Goal: Task Accomplishment & Management: Complete application form

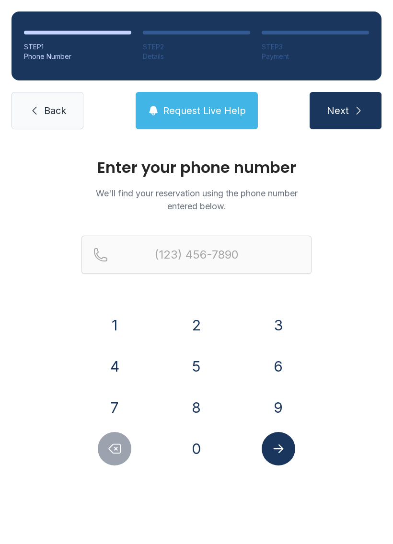
click at [112, 416] on button "7" at bounding box center [115, 408] width 34 height 34
click at [188, 311] on button "2" at bounding box center [197, 325] width 34 height 34
click at [267, 369] on button "6" at bounding box center [278, 366] width 34 height 34
click at [274, 327] on button "3" at bounding box center [278, 325] width 34 height 34
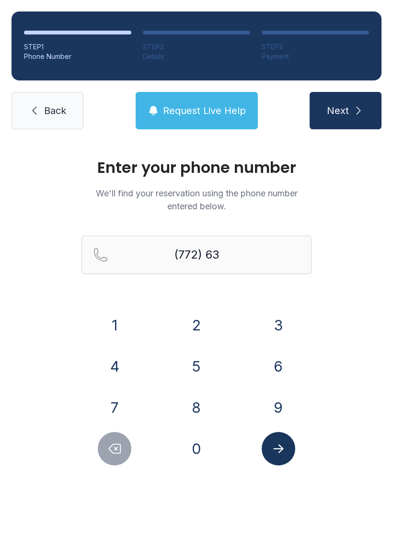
click at [273, 326] on button "3" at bounding box center [278, 325] width 34 height 34
click at [269, 326] on button "3" at bounding box center [278, 325] width 34 height 34
click at [116, 365] on button "4" at bounding box center [115, 366] width 34 height 34
click at [203, 377] on button "5" at bounding box center [197, 366] width 34 height 34
click at [116, 410] on button "7" at bounding box center [115, 408] width 34 height 34
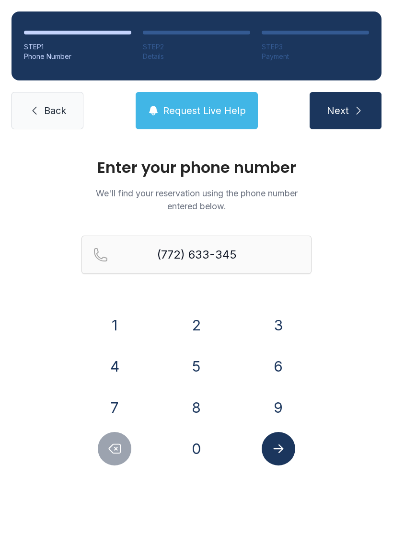
type input "[PHONE_NUMBER]"
click at [340, 128] on button "Next" at bounding box center [345, 110] width 72 height 37
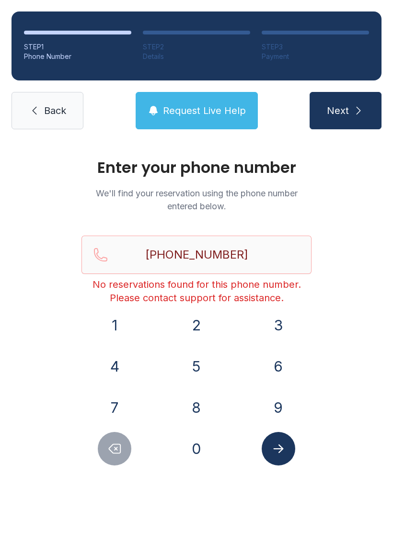
click at [197, 108] on span "Request Live Help" at bounding box center [204, 110] width 83 height 13
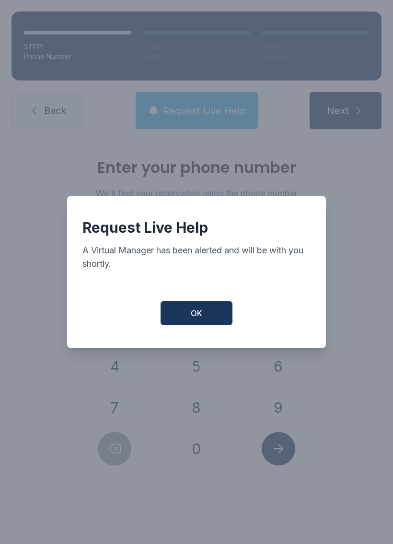
click at [175, 316] on button "OK" at bounding box center [196, 313] width 72 height 24
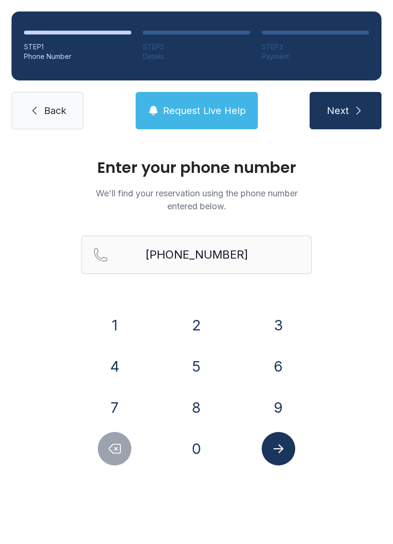
click at [200, 101] on button "Request Live Help" at bounding box center [196, 110] width 122 height 37
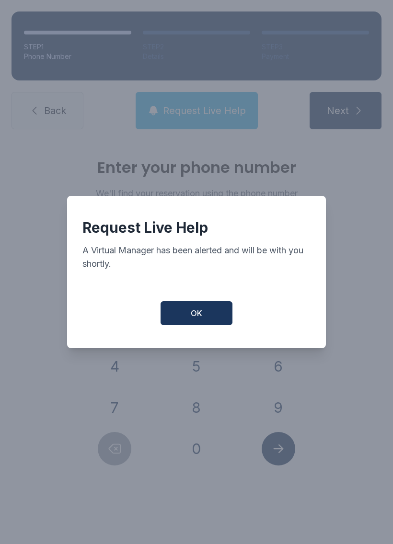
click at [183, 317] on button "OK" at bounding box center [196, 313] width 72 height 24
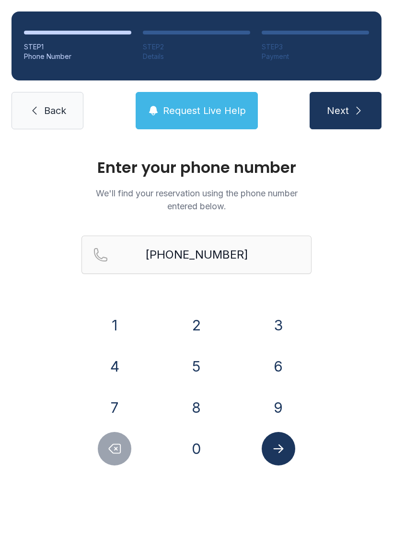
click at [181, 115] on span "Request Live Help" at bounding box center [204, 110] width 83 height 13
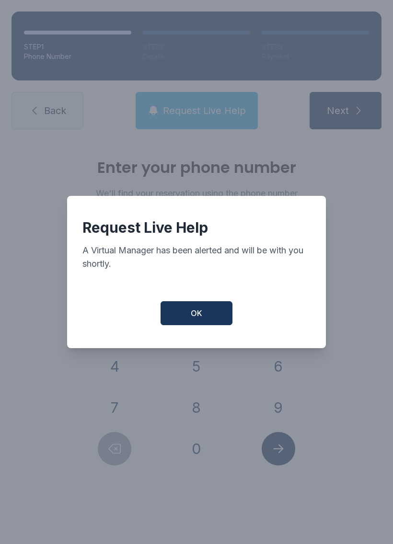
click at [196, 310] on button "OK" at bounding box center [196, 313] width 72 height 24
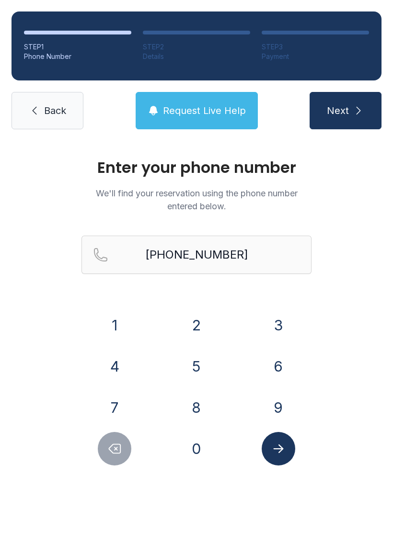
click at [195, 310] on button "OK" at bounding box center [196, 311] width 68 height 23
click at [208, 321] on button "2" at bounding box center [197, 325] width 34 height 34
click at [208, 113] on span "Request Live Help" at bounding box center [204, 110] width 83 height 13
click at [219, 99] on div "Request Live Help A Virtual Manager has been alerted and will be with you short…" at bounding box center [196, 272] width 393 height 544
click at [196, 120] on button "Request Live Help" at bounding box center [196, 110] width 122 height 37
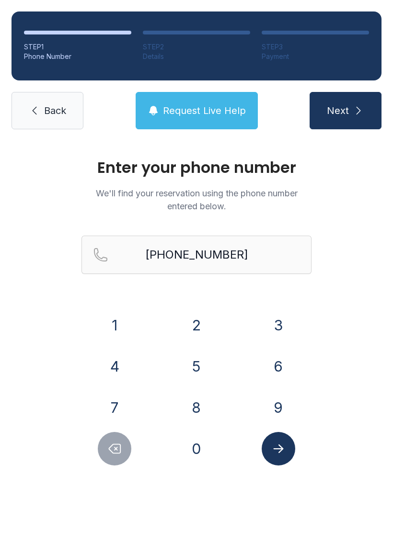
click at [180, 102] on button "Request Live Help" at bounding box center [196, 110] width 122 height 37
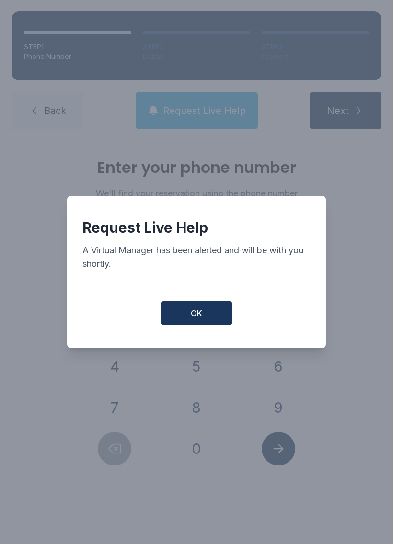
click at [202, 322] on button "OK" at bounding box center [196, 313] width 72 height 24
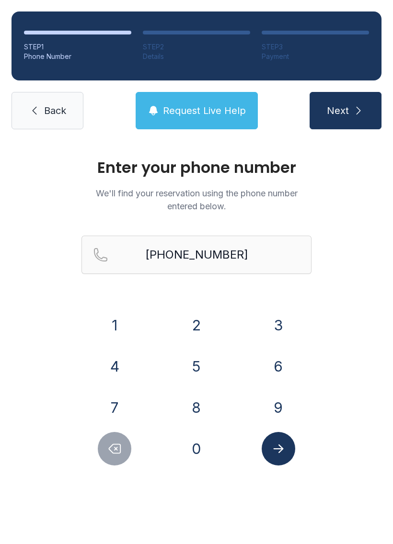
click at [201, 99] on button "Request Live Help" at bounding box center [196, 110] width 122 height 37
